Goal: Transaction & Acquisition: Purchase product/service

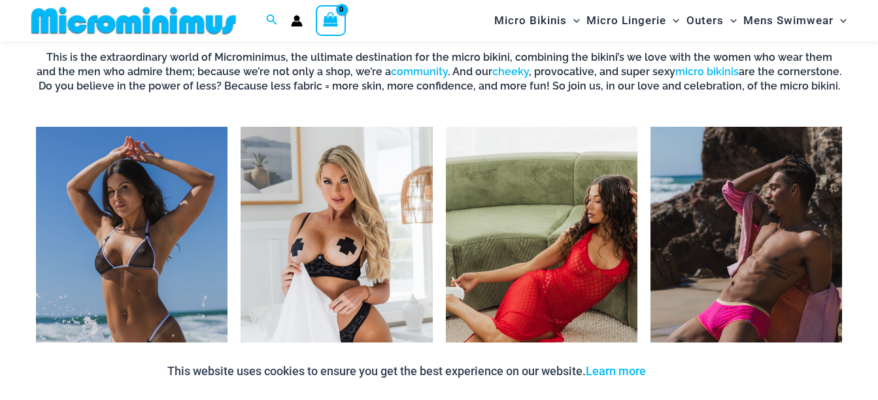
scroll to position [904, 0]
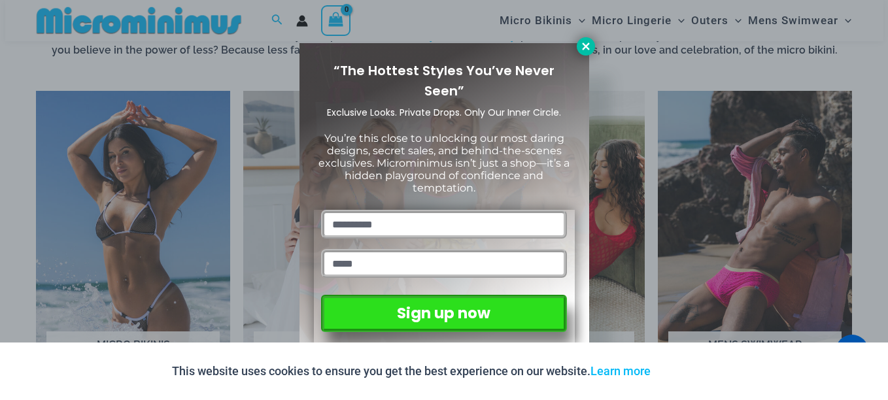
click at [581, 44] on icon at bounding box center [586, 47] width 12 height 12
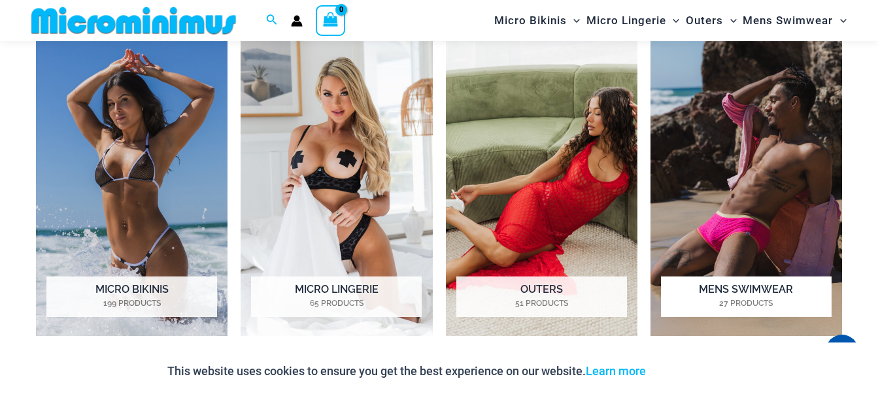
scroll to position [969, 0]
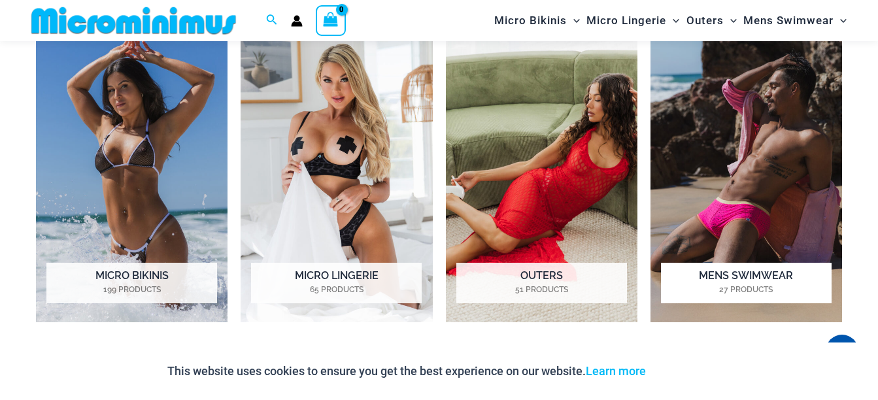
click at [742, 273] on h2 "Mens Swimwear 27 Products" at bounding box center [746, 283] width 171 height 41
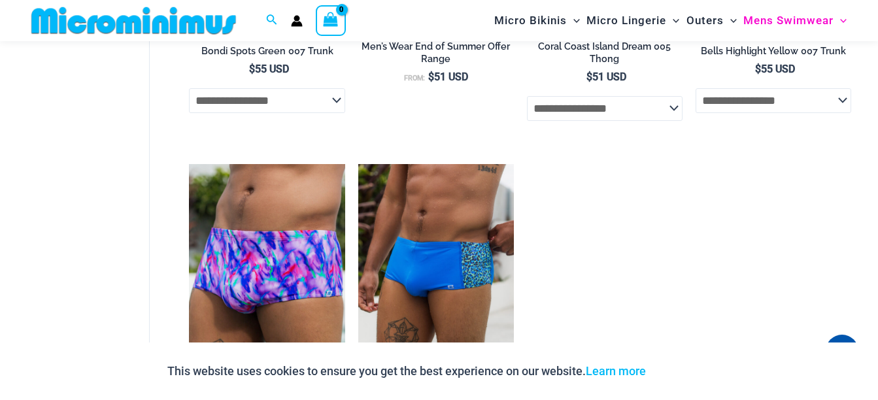
scroll to position [2087, 0]
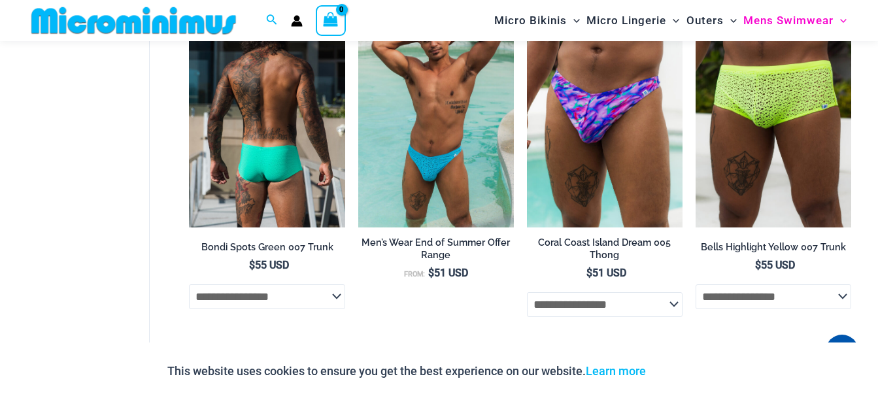
click at [300, 176] on img at bounding box center [267, 110] width 156 height 233
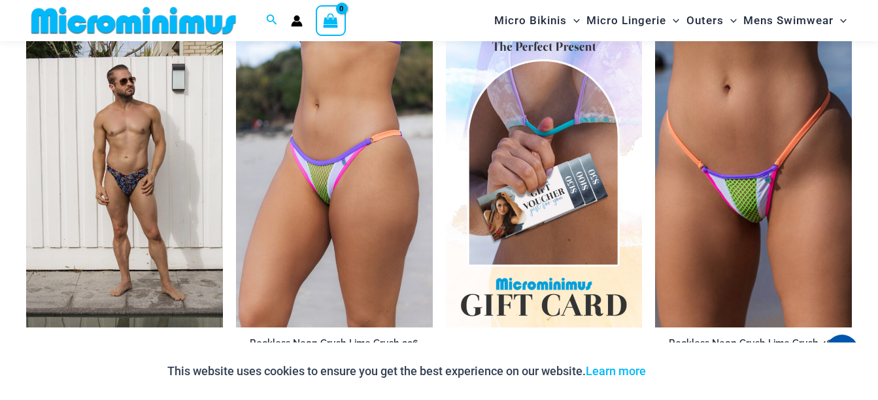
scroll to position [1439, 0]
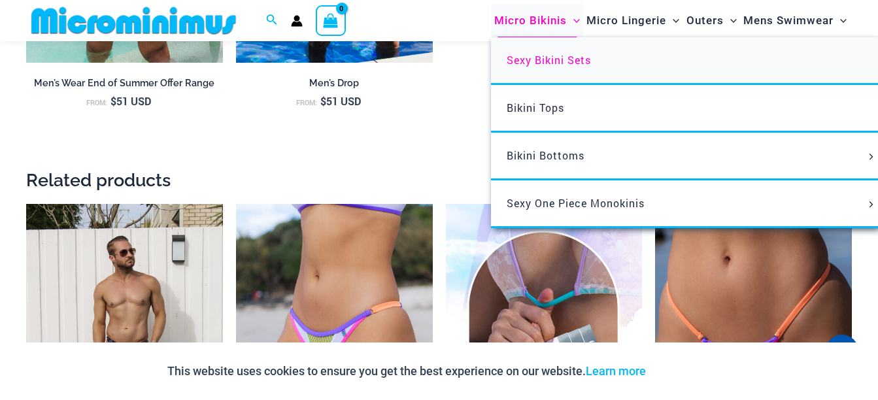
click at [540, 57] on span "Sexy Bikini Sets" at bounding box center [549, 60] width 84 height 14
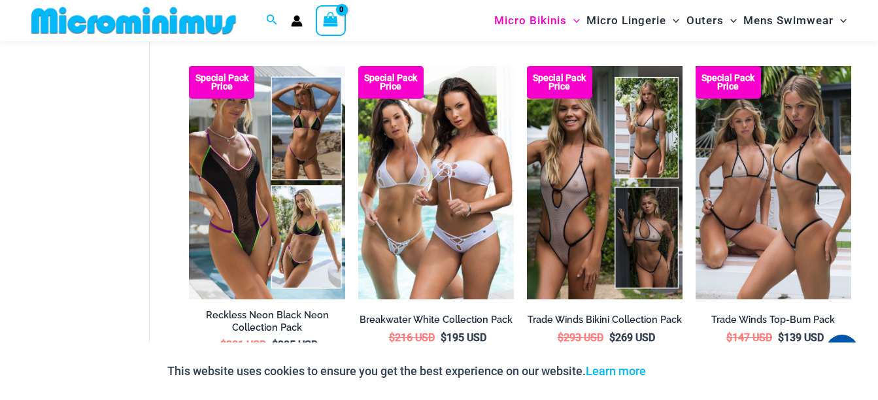
scroll to position [1427, 0]
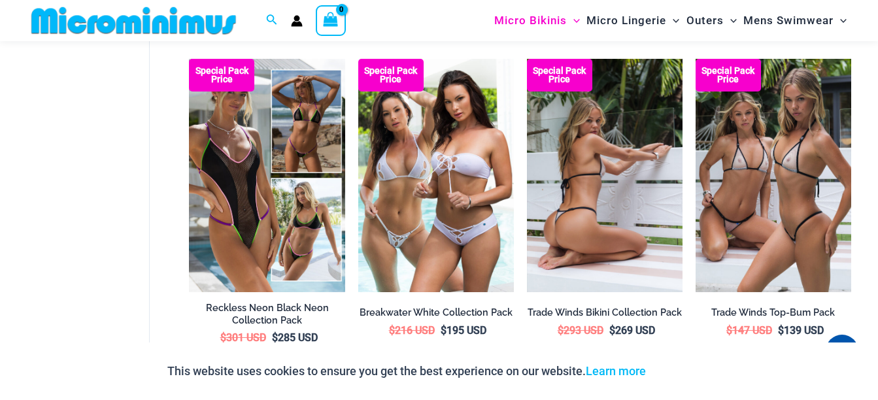
click at [552, 192] on img at bounding box center [605, 175] width 156 height 233
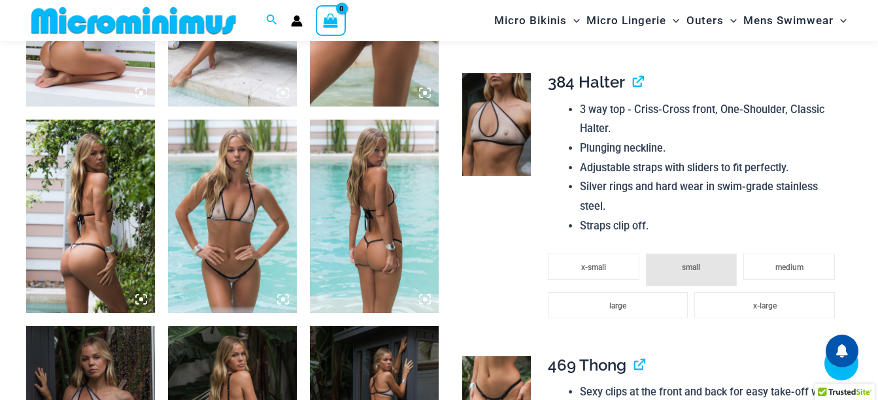
scroll to position [838, 0]
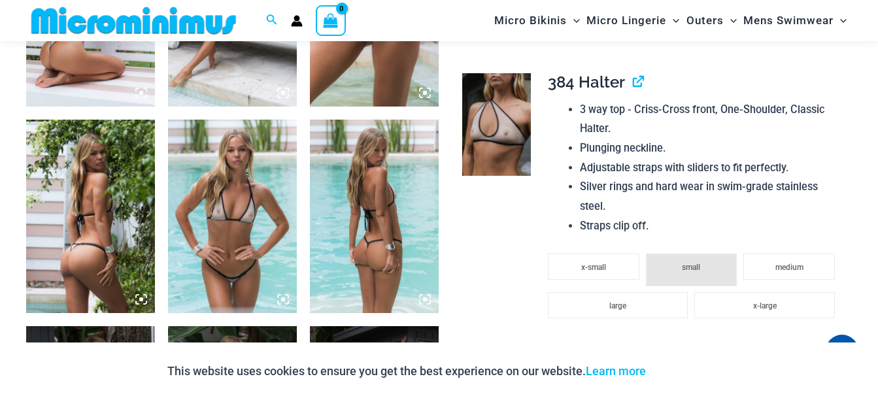
click at [282, 297] on icon at bounding box center [283, 300] width 12 height 12
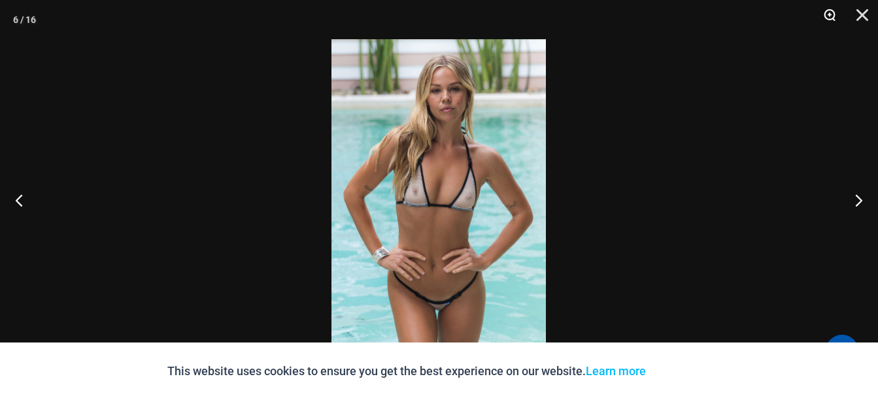
click at [833, 13] on button "Zoom" at bounding box center [825, 19] width 33 height 39
